Goal: Transaction & Acquisition: Purchase product/service

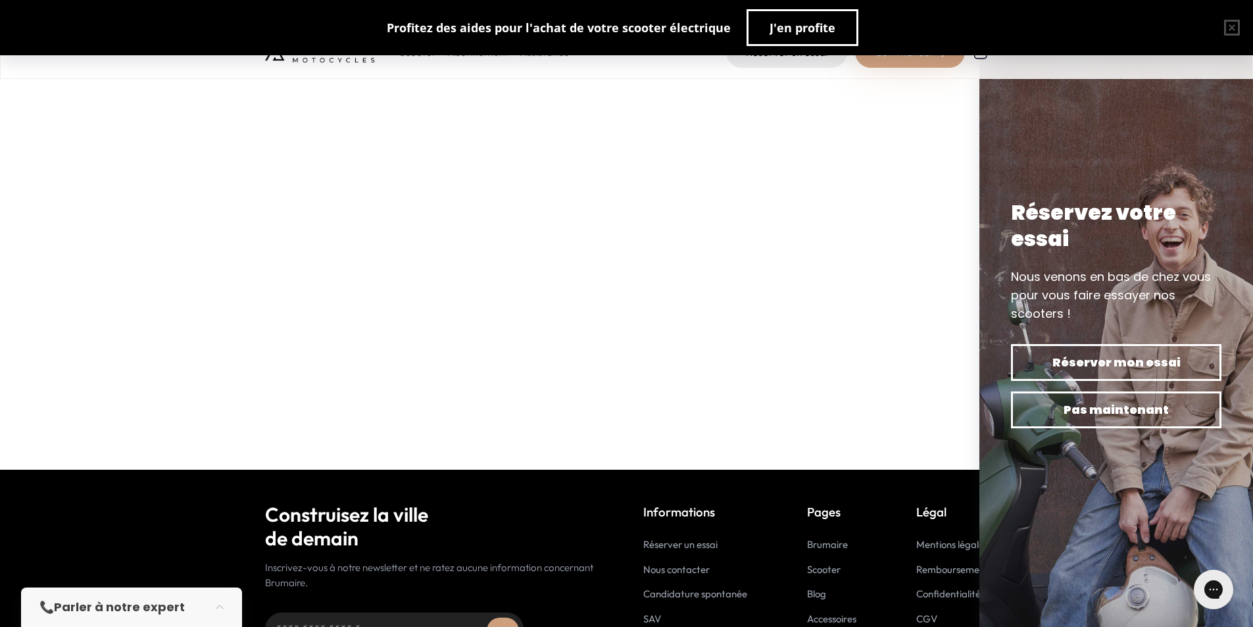
scroll to position [355, 0]
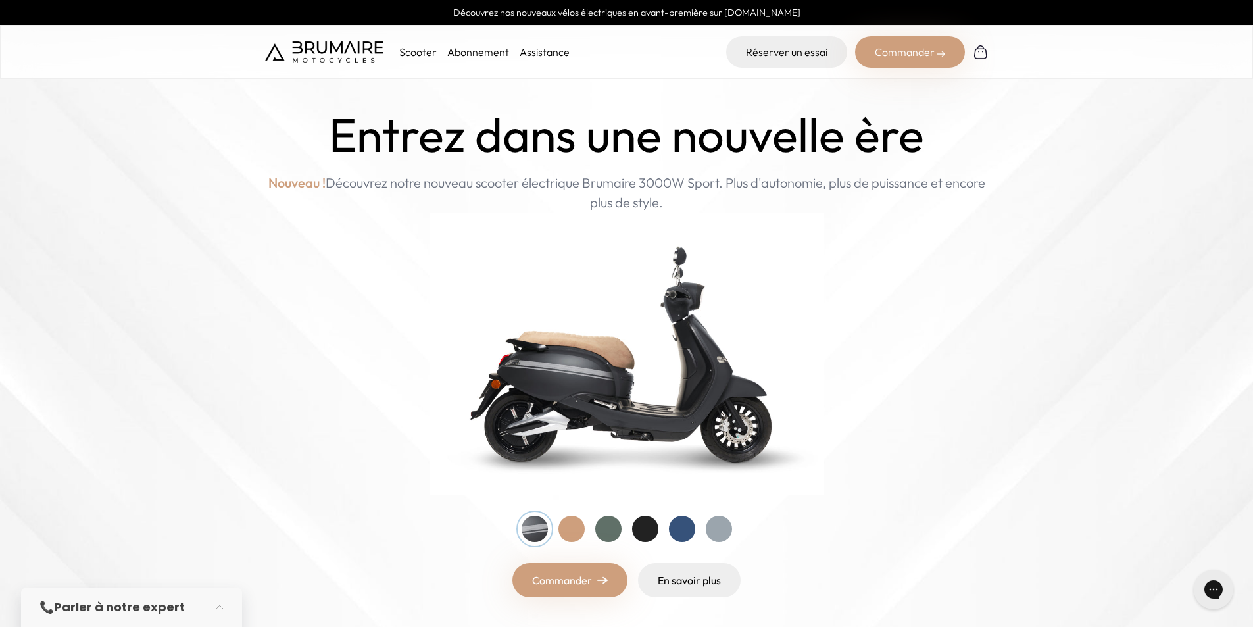
click at [639, 527] on div at bounding box center [645, 529] width 26 height 26
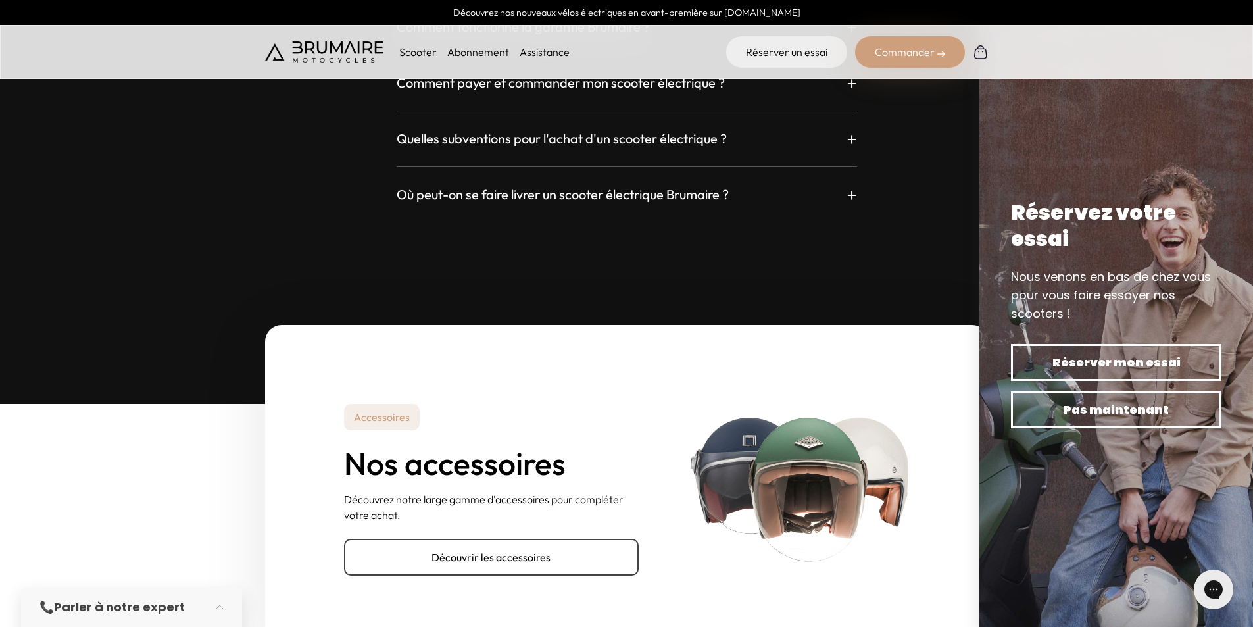
scroll to position [3879, 0]
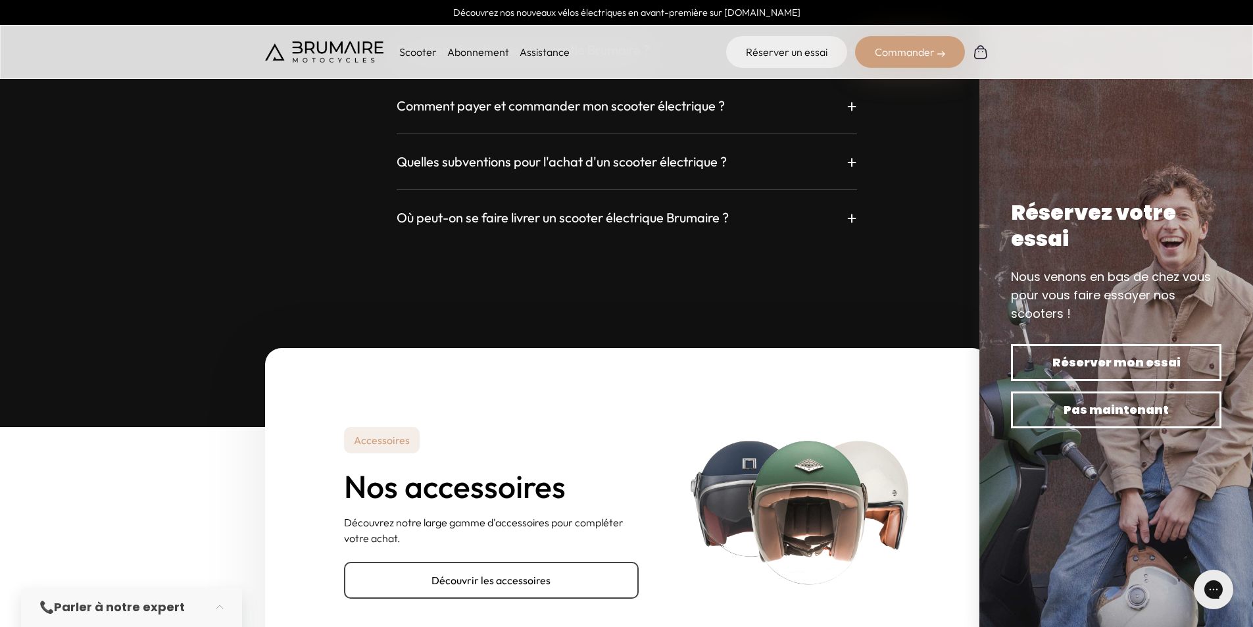
click at [853, 212] on p "+" at bounding box center [851, 218] width 11 height 24
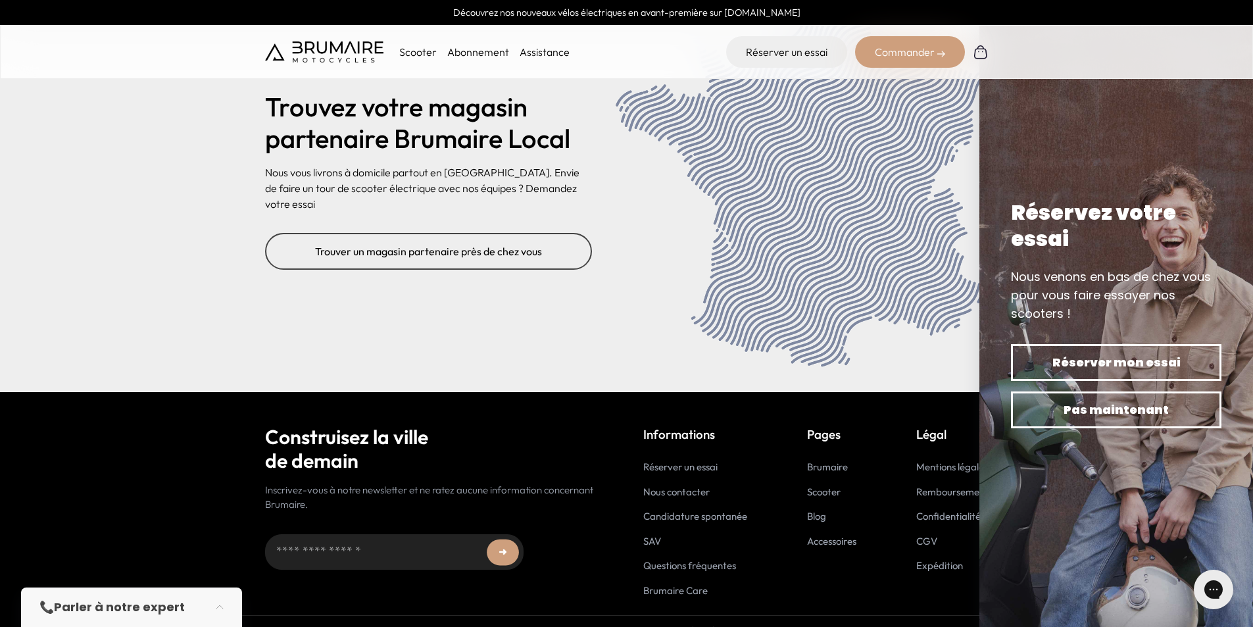
scroll to position [5365, 0]
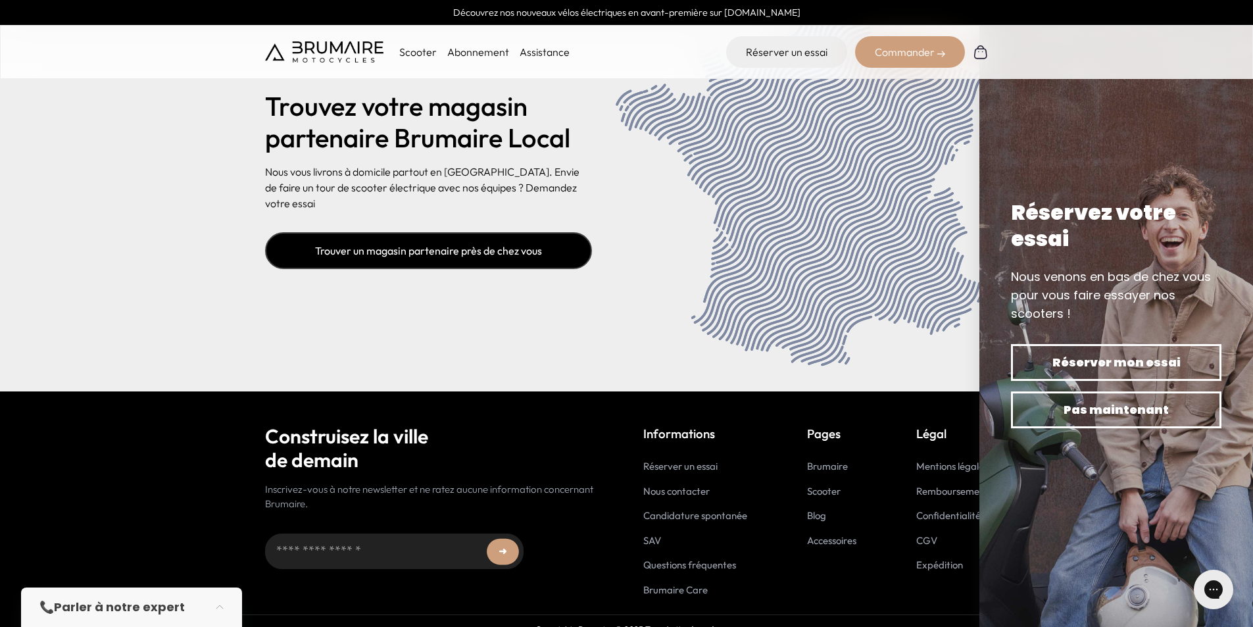
click at [458, 232] on link "Trouver un magasin partenaire près de chez vous" at bounding box center [428, 250] width 327 height 37
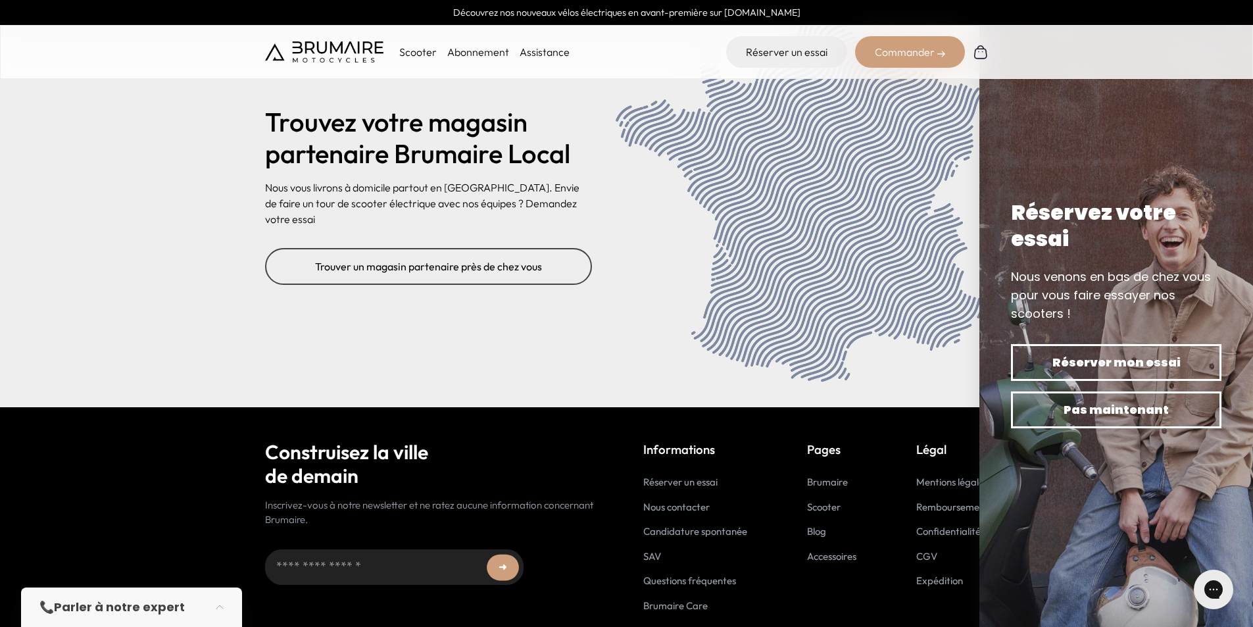
scroll to position [5323, 0]
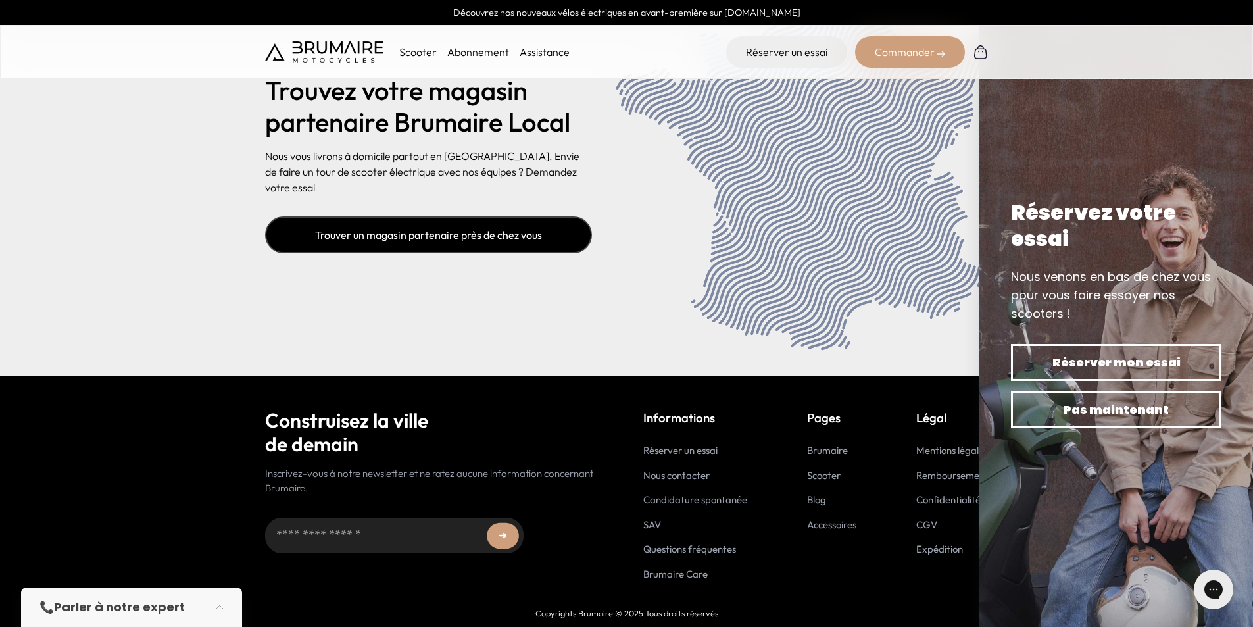
click at [406, 231] on link "Trouver un magasin partenaire près de chez vous" at bounding box center [428, 234] width 327 height 37
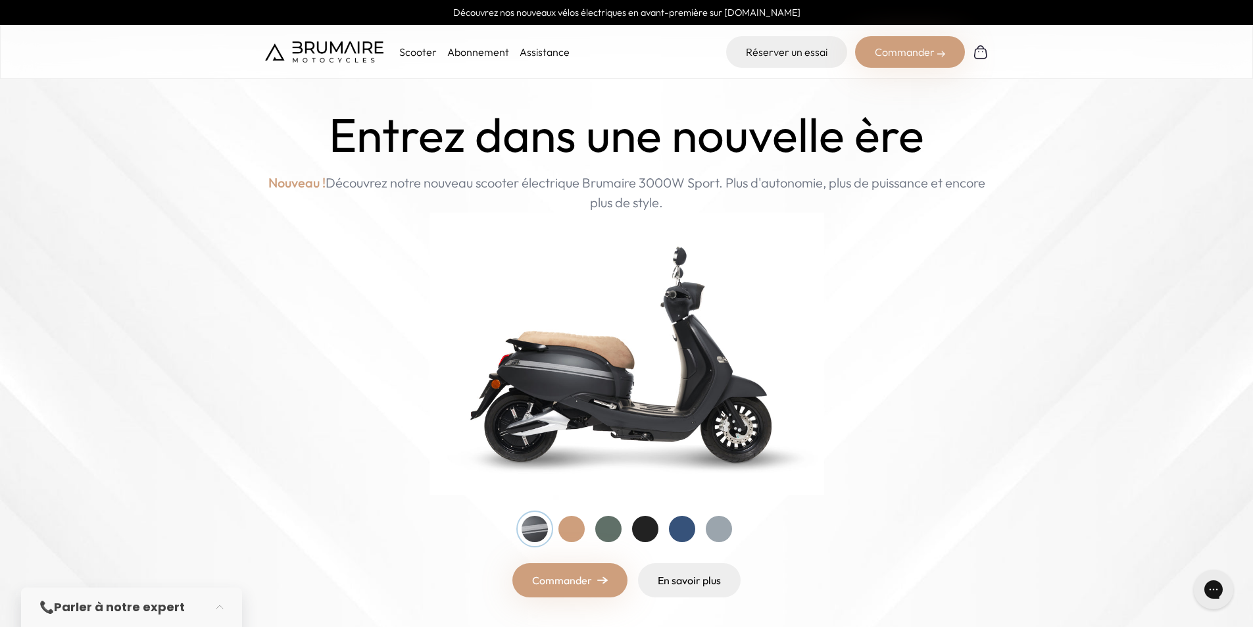
click at [908, 59] on div "Commander" at bounding box center [910, 52] width 110 height 32
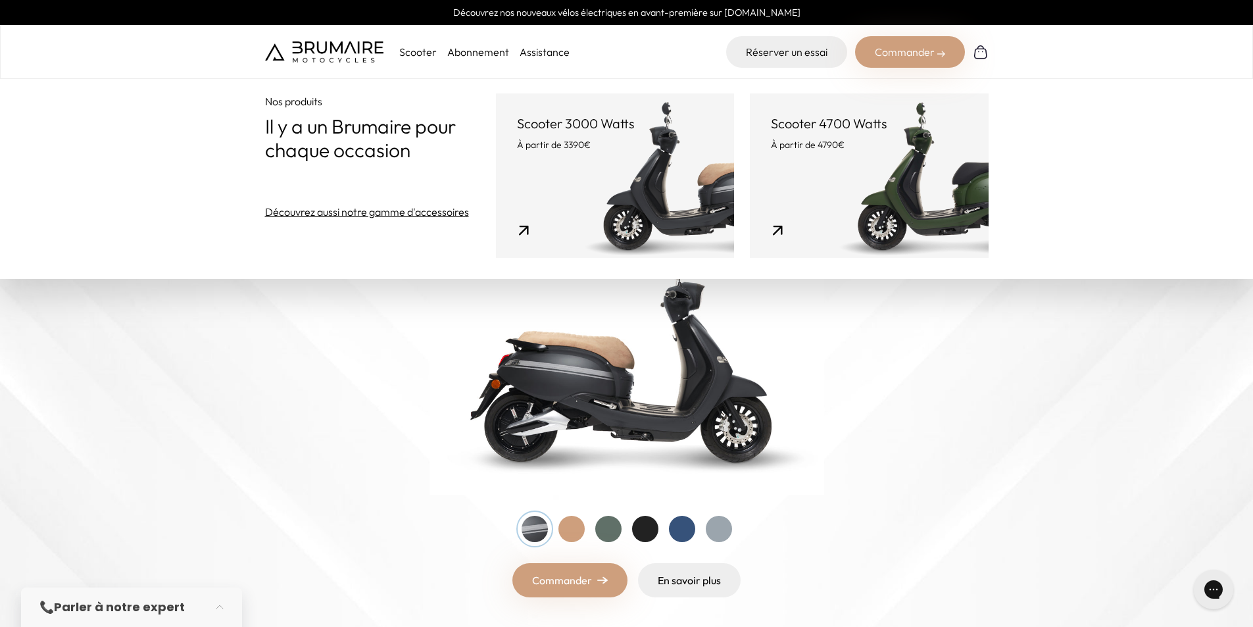
click at [903, 197] on link "Scooter 4700 Watts À partir de 4790€" at bounding box center [869, 175] width 238 height 164
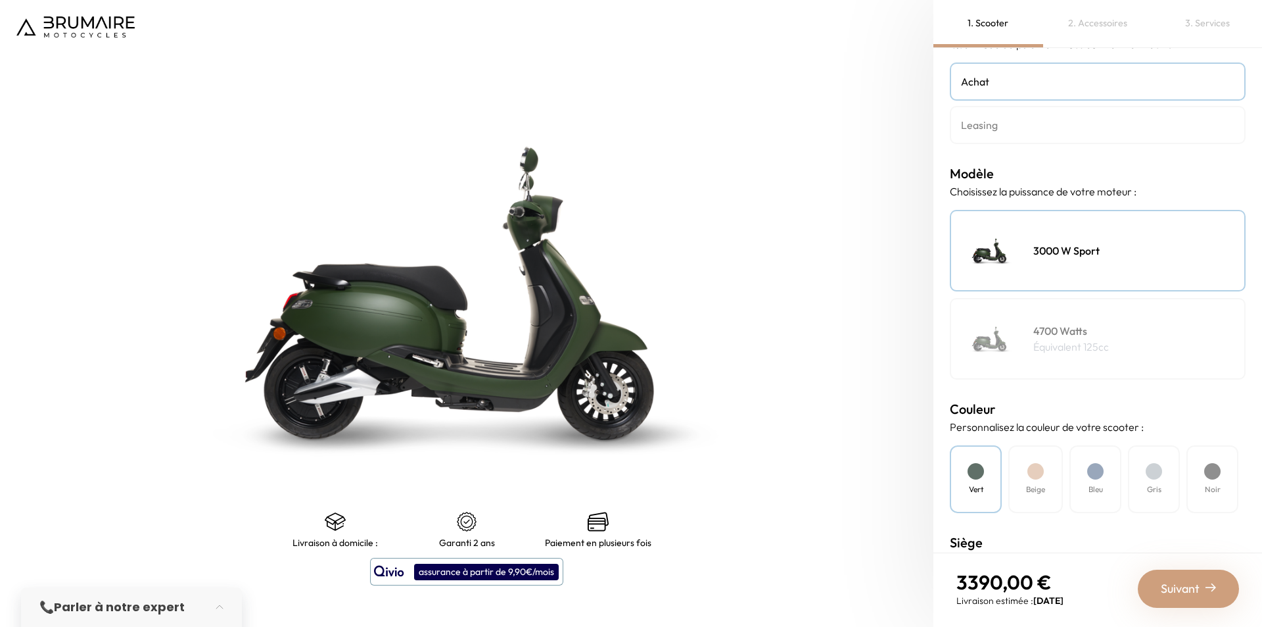
scroll to position [255, 0]
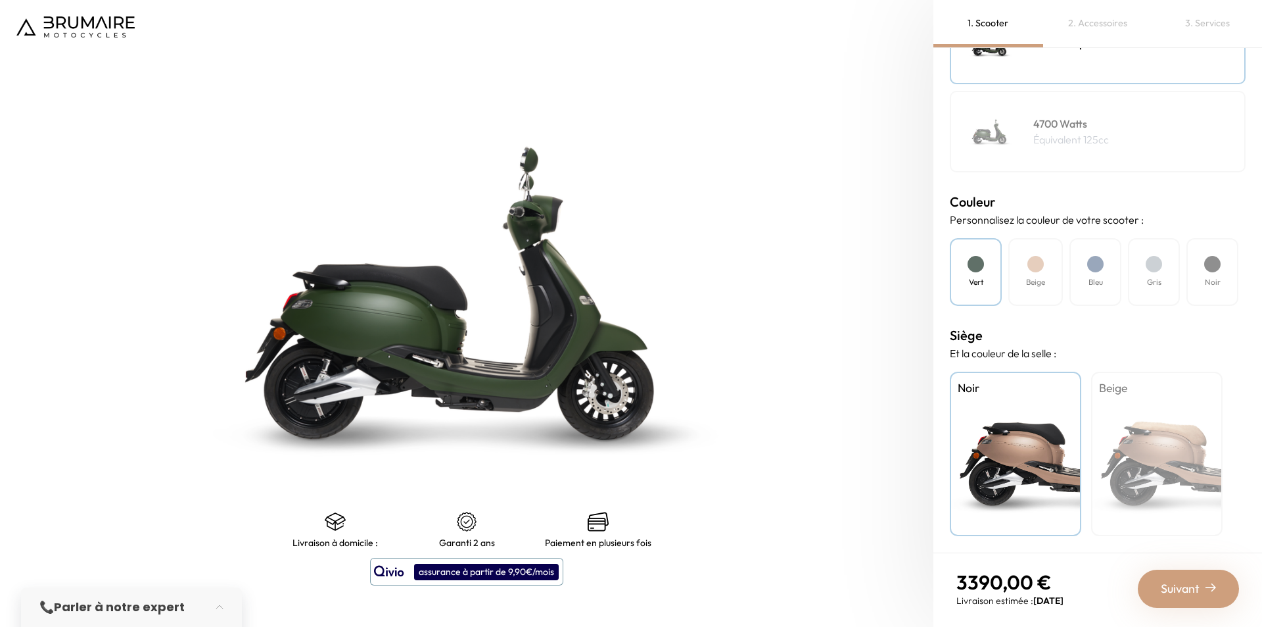
click at [1214, 261] on div at bounding box center [1213, 264] width 16 height 16
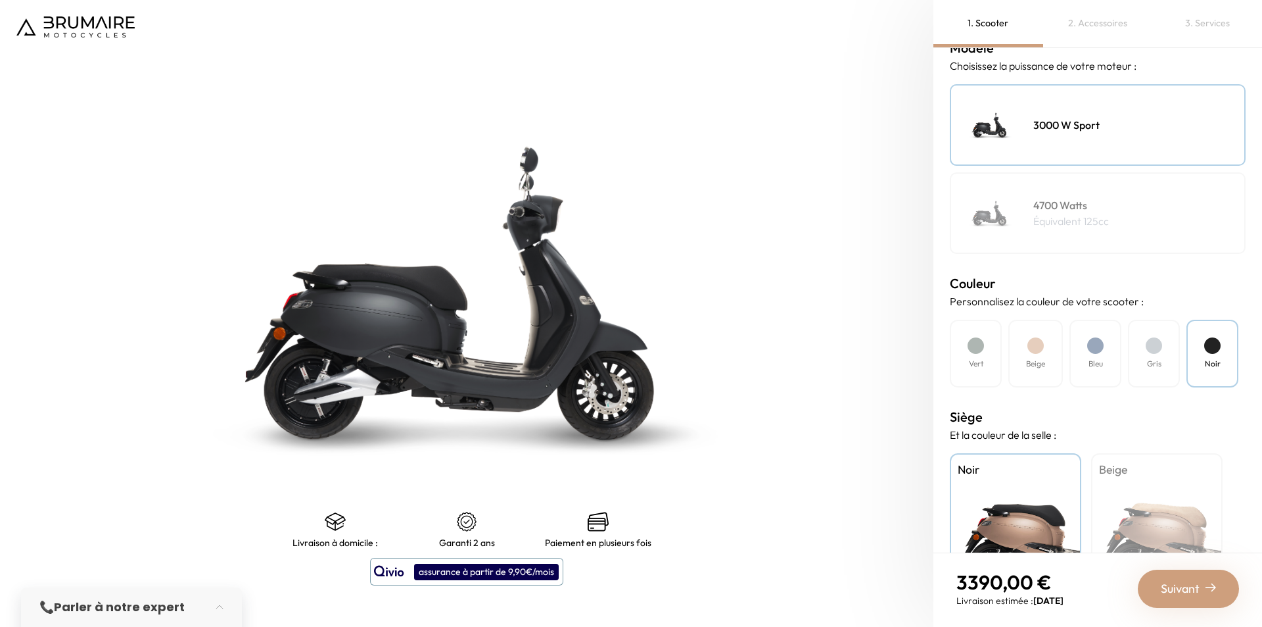
scroll to position [0, 0]
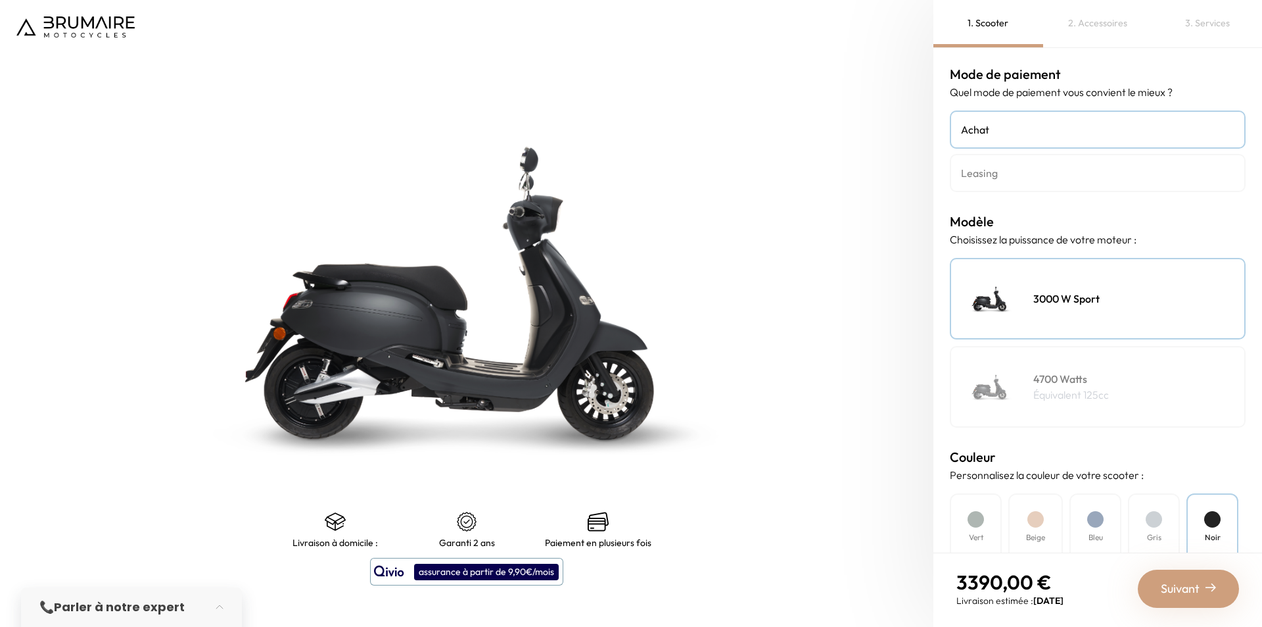
click at [1212, 580] on div "Suivant" at bounding box center [1188, 588] width 101 height 38
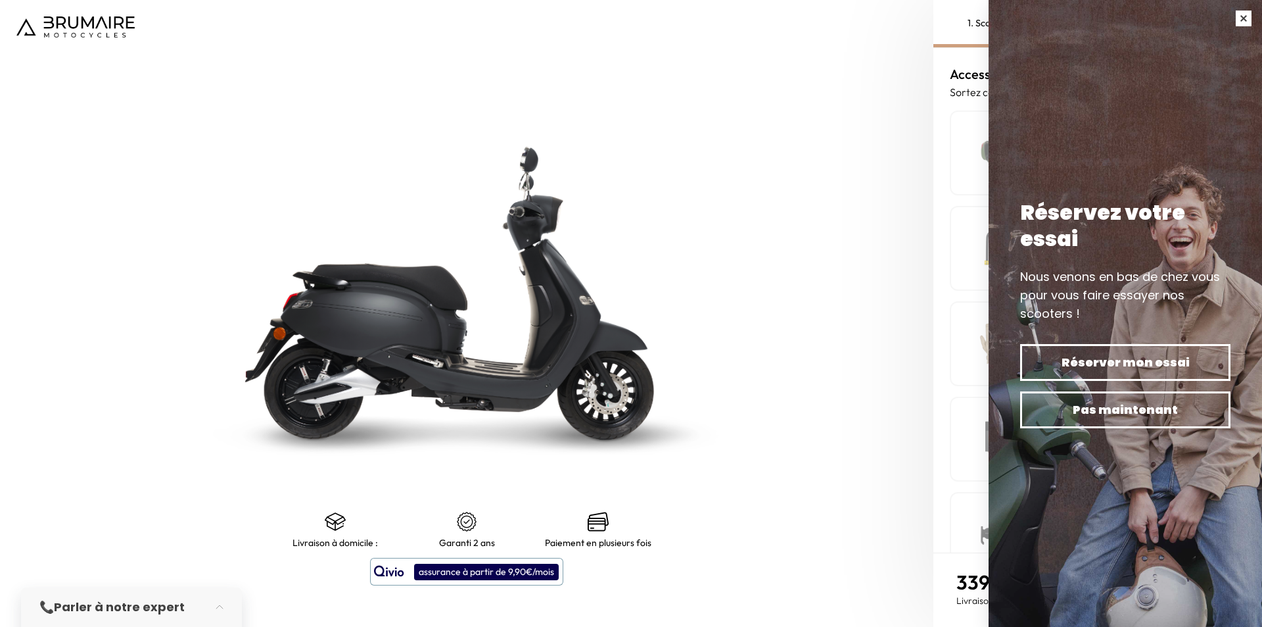
click at [1242, 7] on button "button" at bounding box center [1244, 18] width 37 height 37
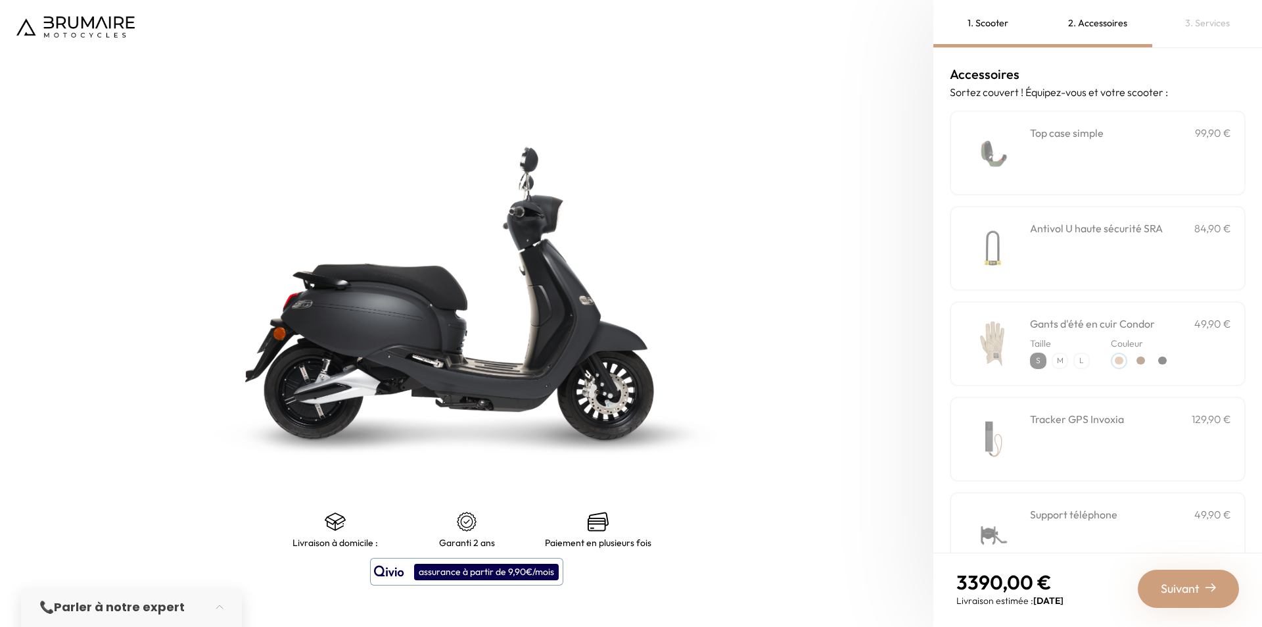
click at [1188, 586] on span "Suivant" at bounding box center [1180, 588] width 39 height 18
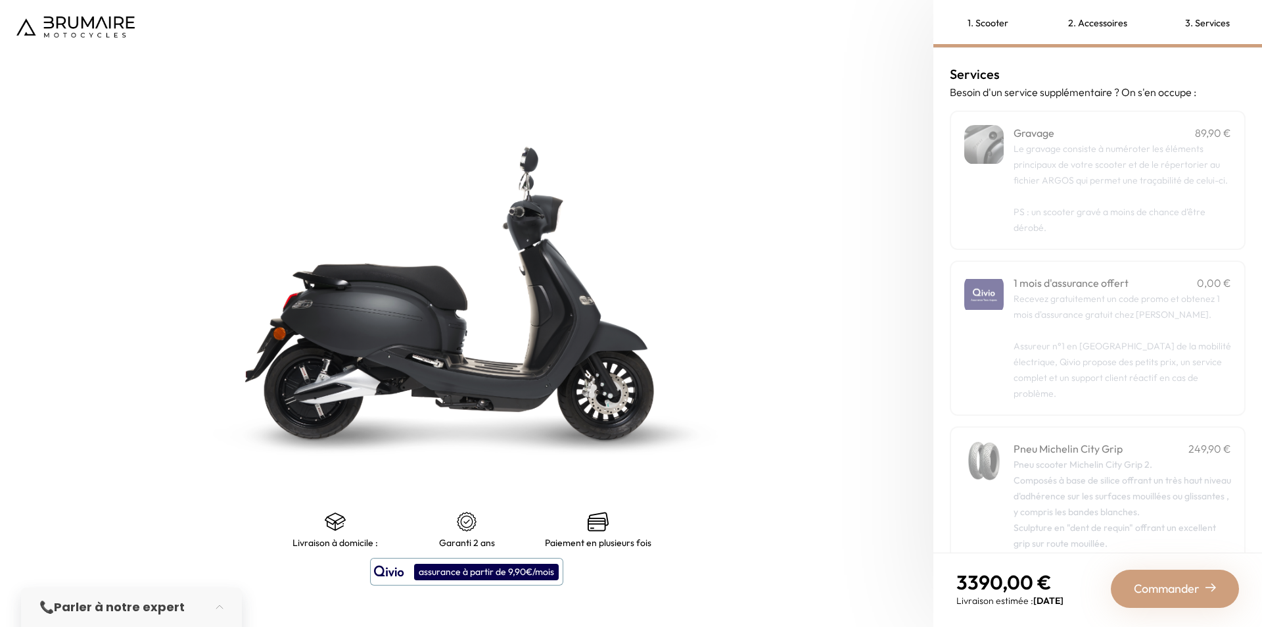
click at [1191, 577] on div "Commander" at bounding box center [1175, 588] width 128 height 38
click at [1191, 577] on div at bounding box center [1200, 588] width 79 height 36
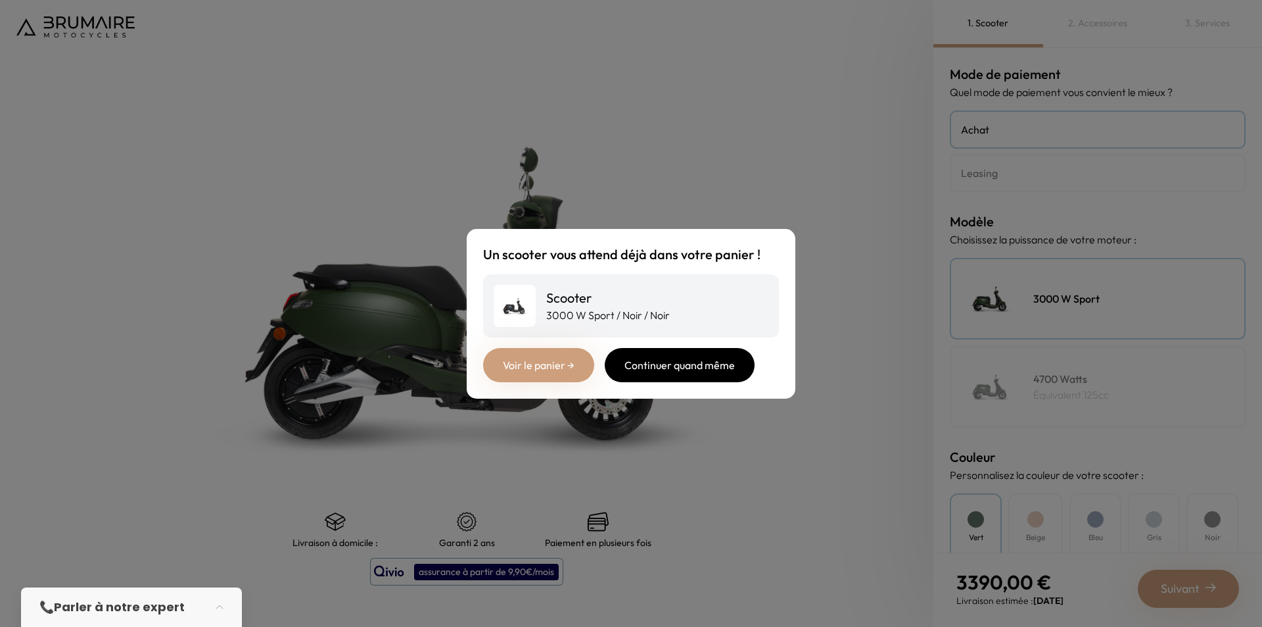
click at [692, 364] on div "Continuer quand même" at bounding box center [680, 365] width 150 height 34
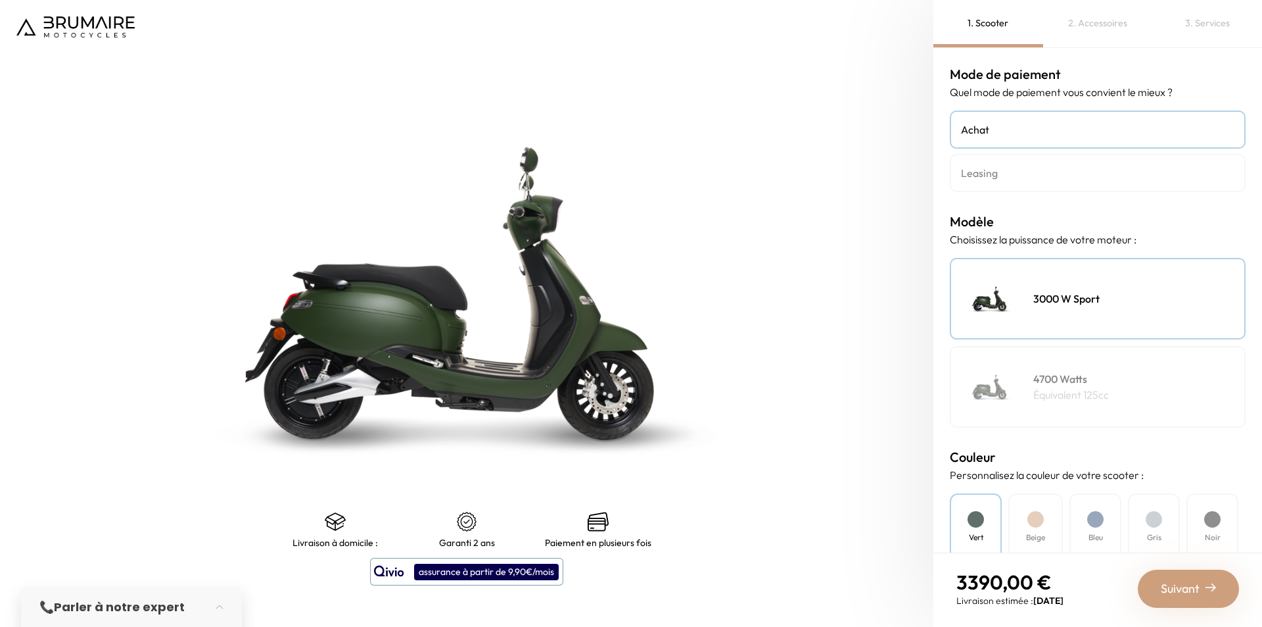
click at [1178, 600] on div "Suivant" at bounding box center [1188, 588] width 101 height 38
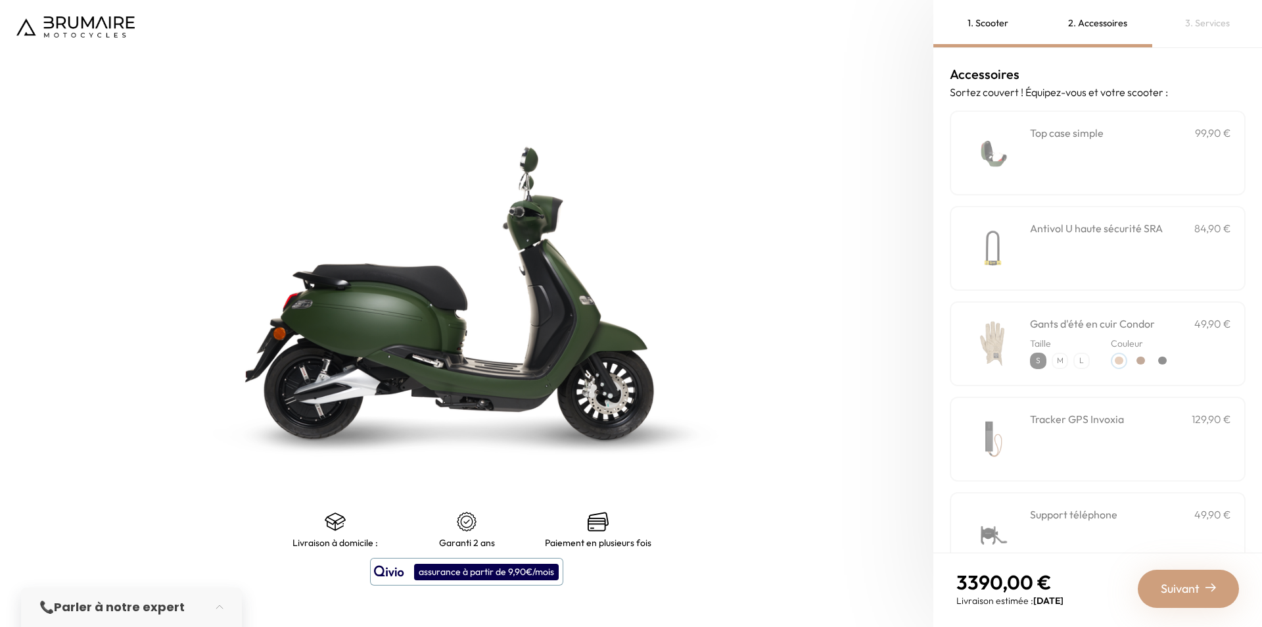
click at [1184, 583] on span "Suivant" at bounding box center [1180, 588] width 39 height 18
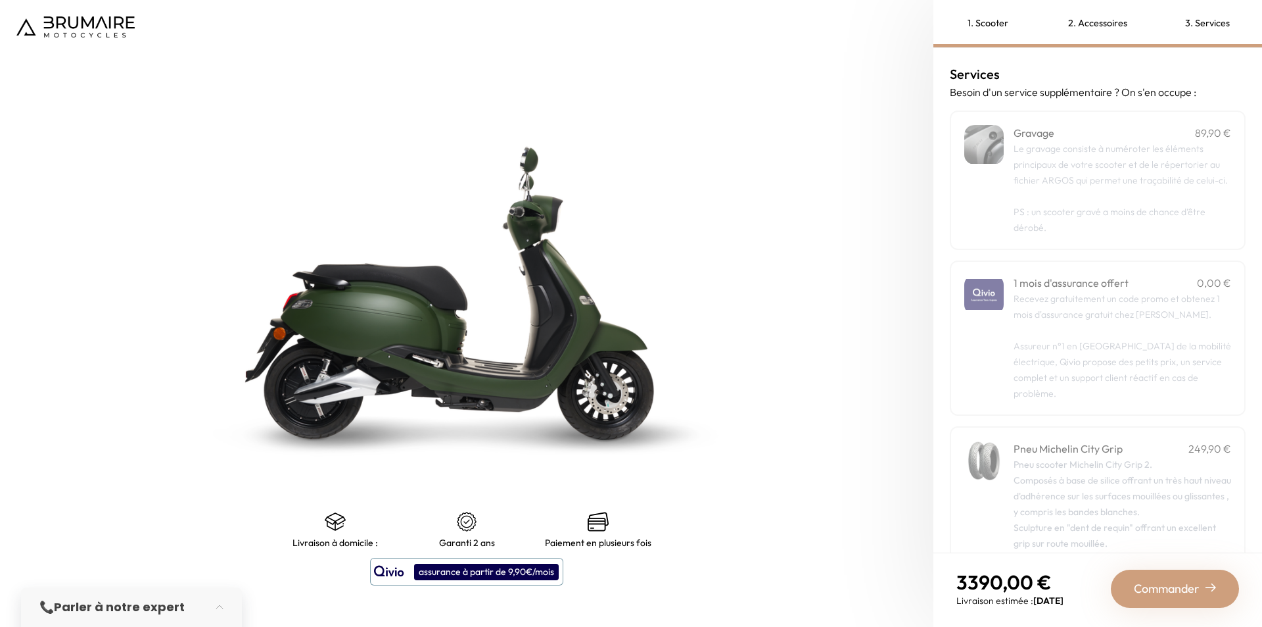
click at [1184, 583] on span "Commander" at bounding box center [1167, 588] width 66 height 18
click at [1185, 584] on div at bounding box center [1200, 588] width 79 height 36
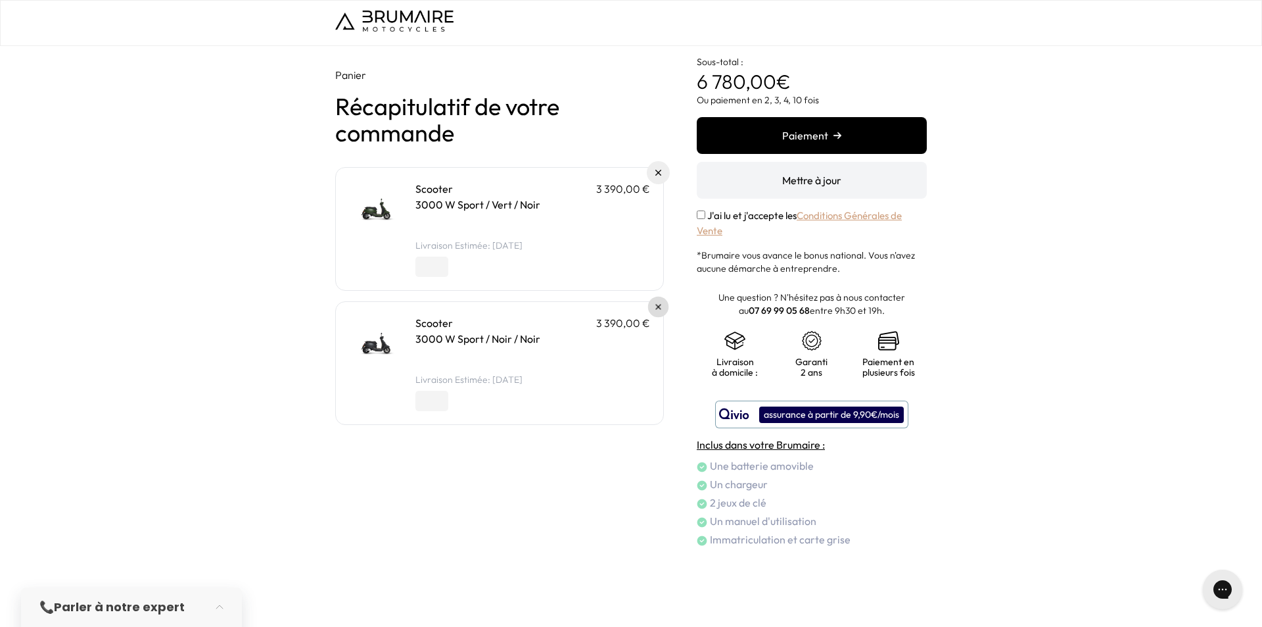
click at [660, 309] on img at bounding box center [658, 306] width 5 height 5
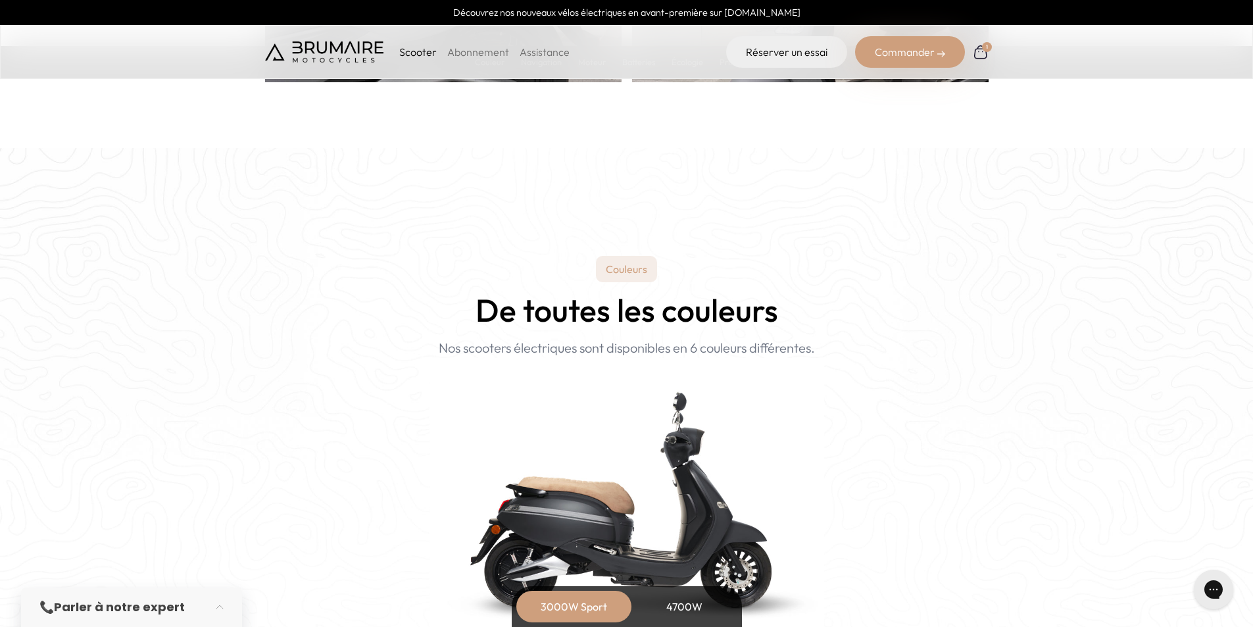
scroll to position [1249, 0]
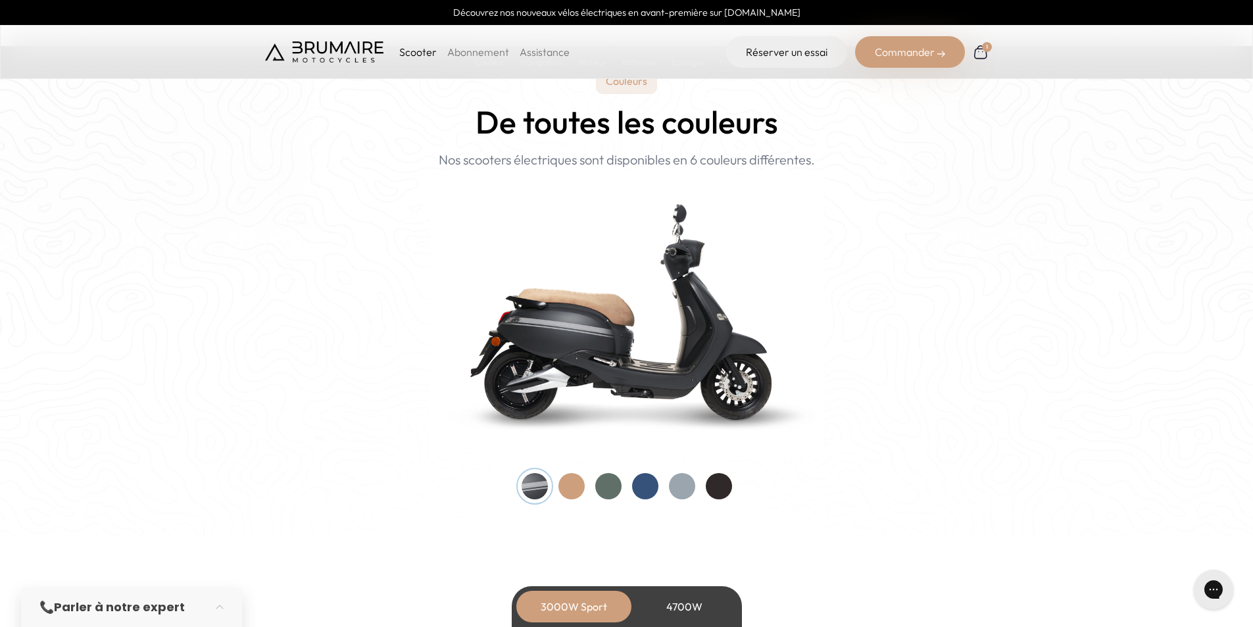
click at [721, 487] on div at bounding box center [719, 486] width 26 height 26
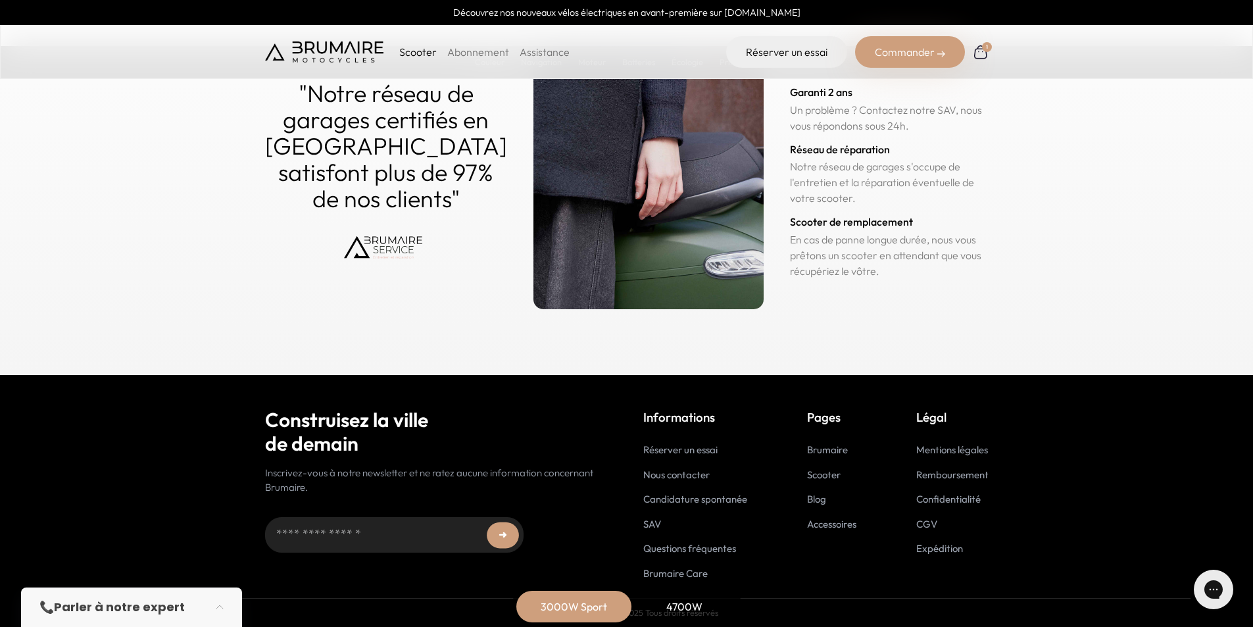
scroll to position [6456, 0]
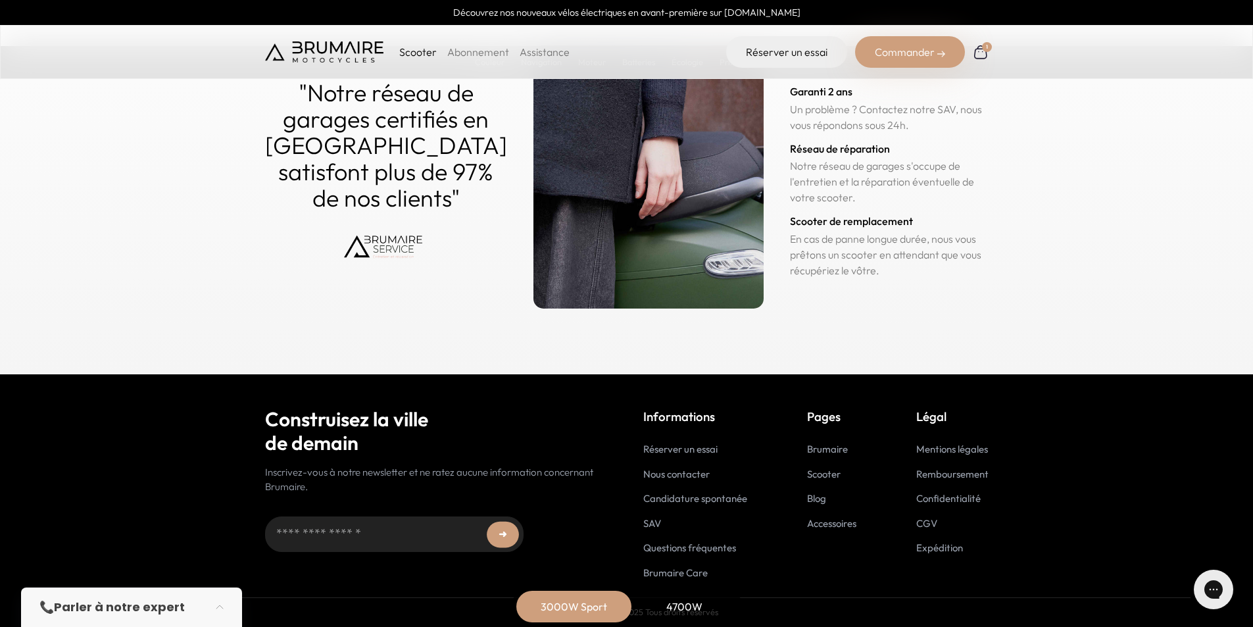
click at [679, 471] on link "Nous contacter" at bounding box center [676, 474] width 66 height 12
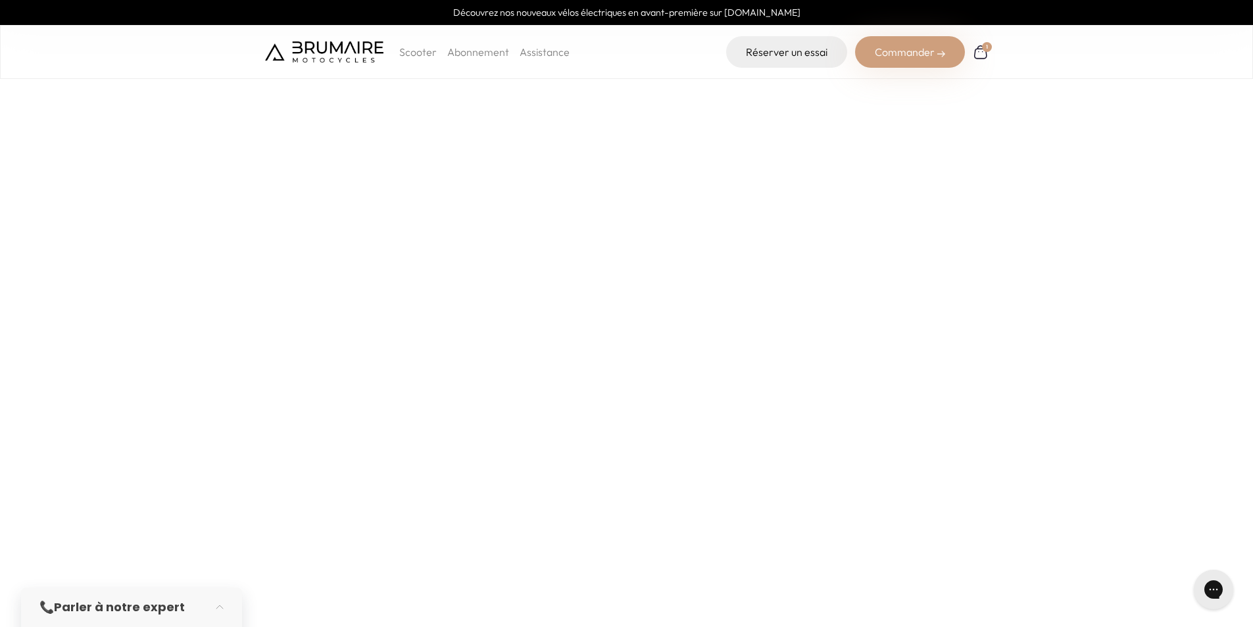
click at [539, 50] on link "Assistance" at bounding box center [544, 51] width 50 height 13
